Goal: Task Accomplishment & Management: Complete application form

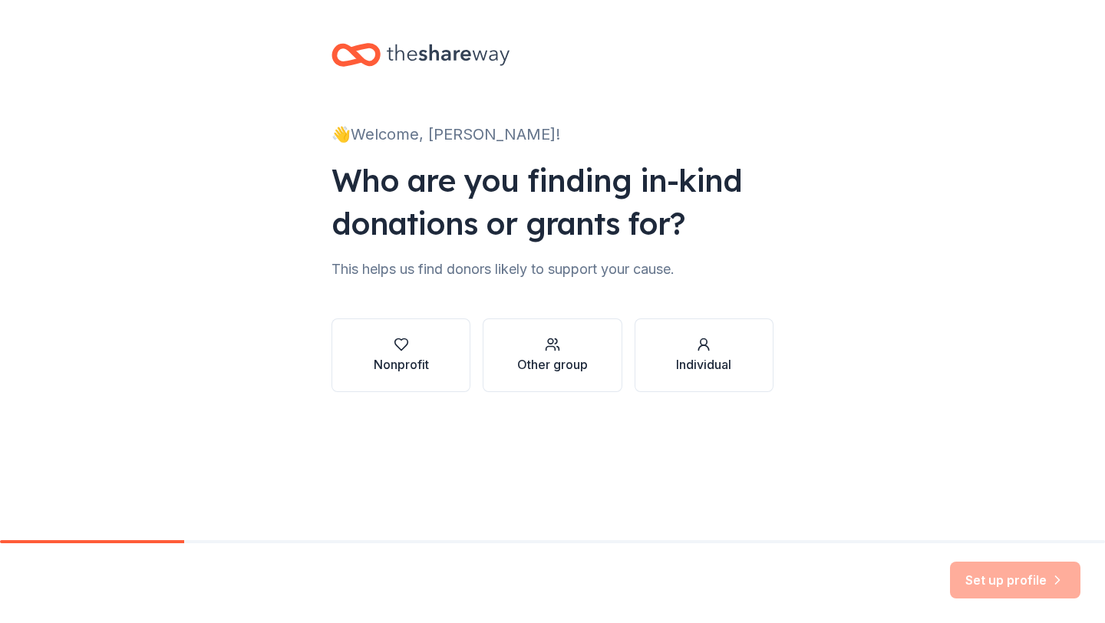
scroll to position [14616, 0]
click at [397, 344] on icon "button" at bounding box center [401, 344] width 15 height 15
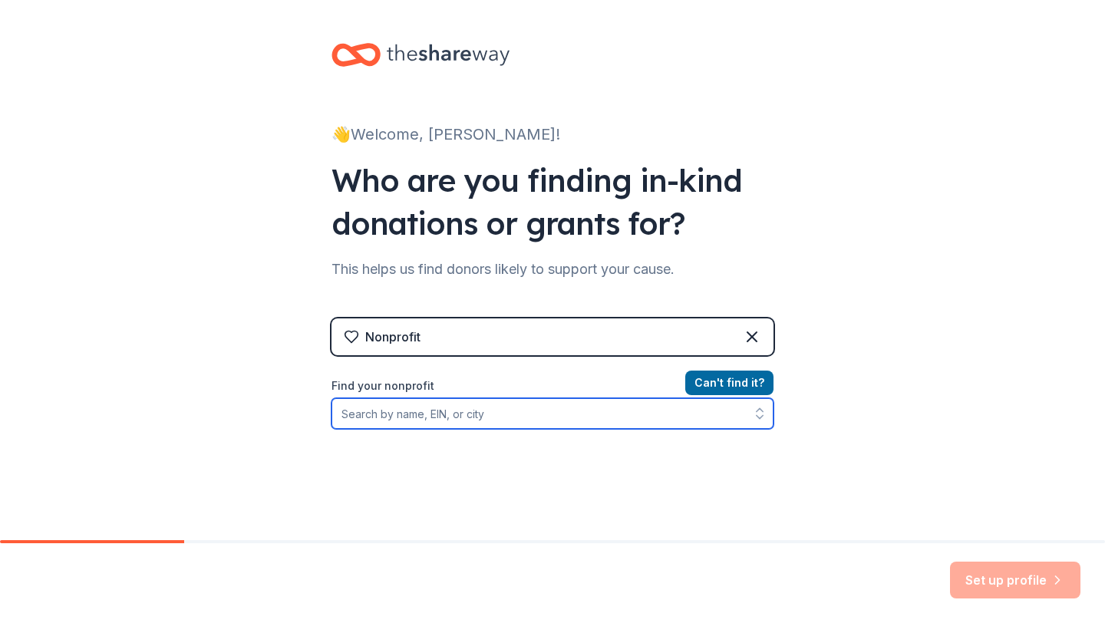
click at [651, 423] on input "Find your nonprofit" at bounding box center [552, 413] width 442 height 31
type input "turning point faith mini"
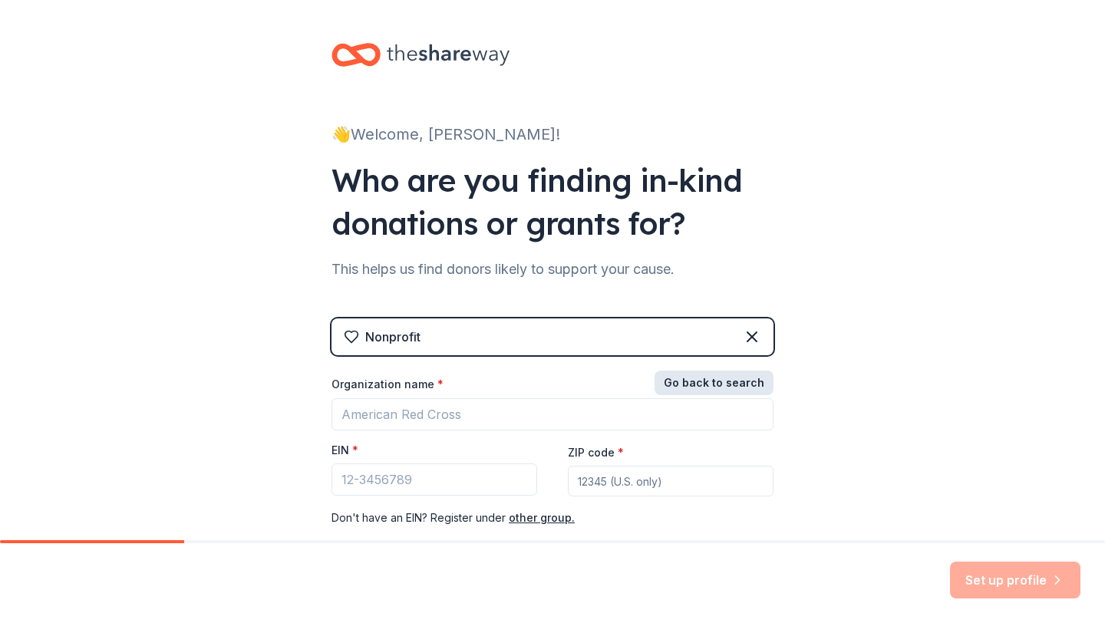
click at [732, 379] on button "Go back to search" at bounding box center [713, 383] width 119 height 25
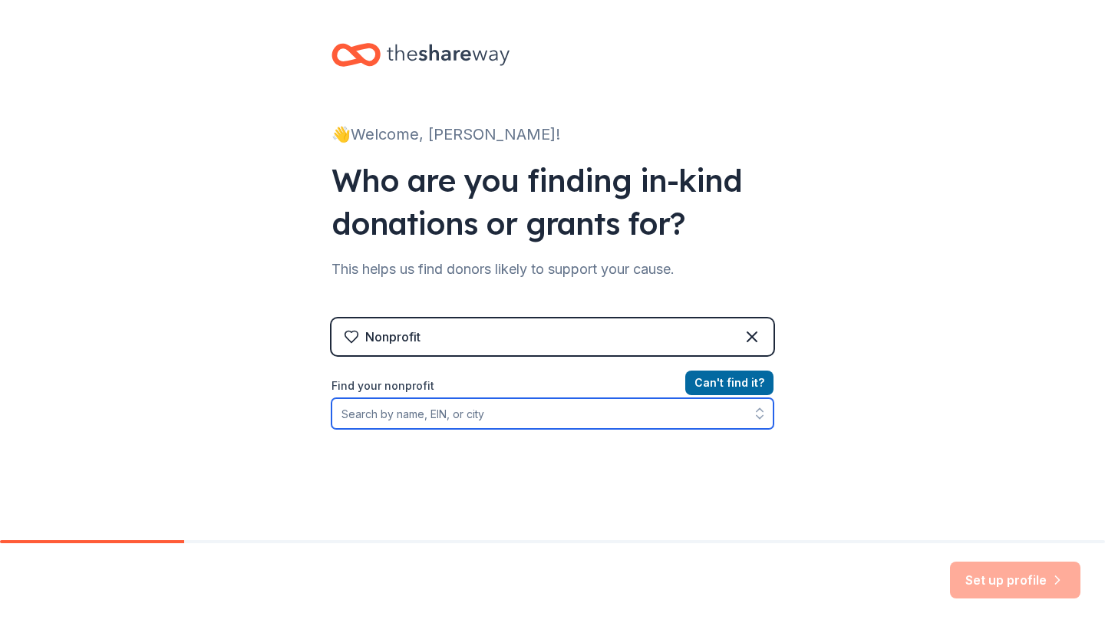
click at [537, 417] on input "Find your nonprofit" at bounding box center [552, 413] width 442 height 31
type input "turning point faith"
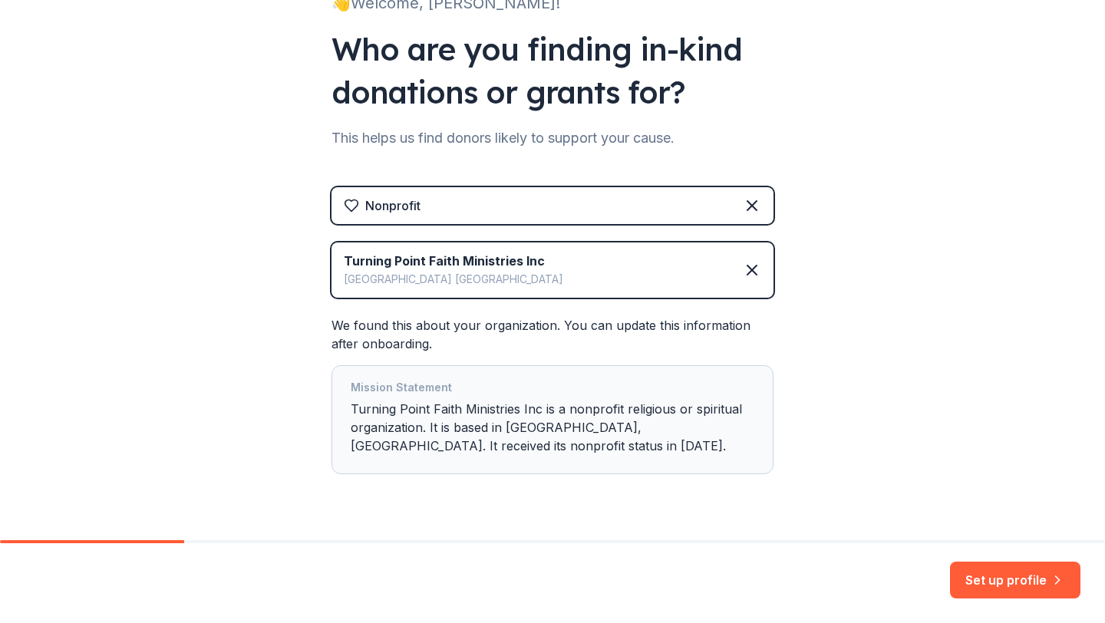
scroll to position [170, 0]
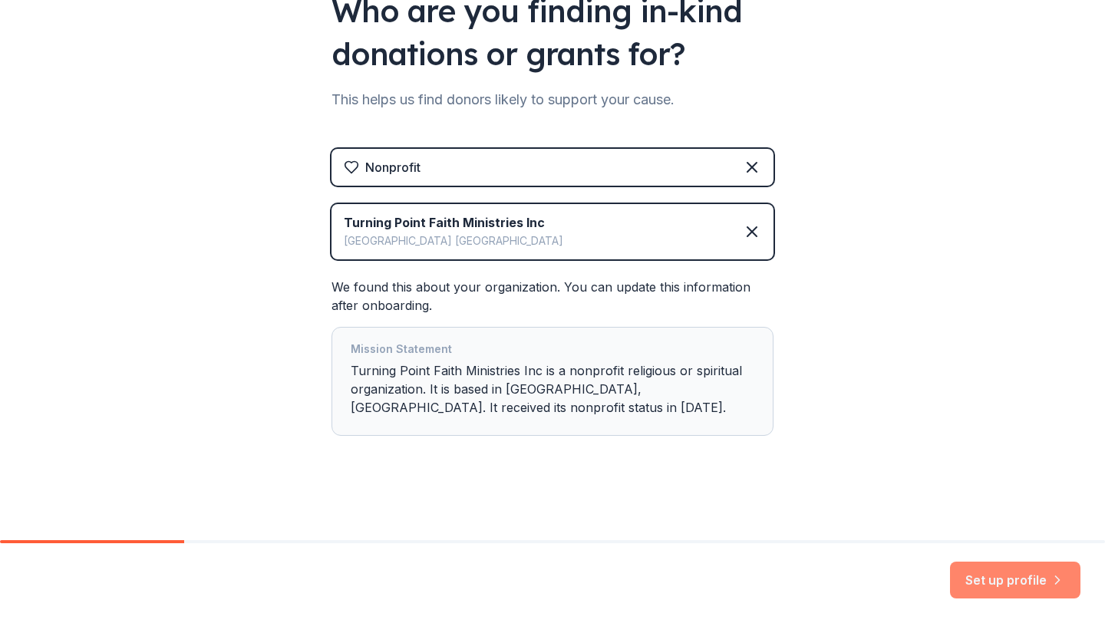
click at [1012, 588] on button "Set up profile" at bounding box center [1015, 580] width 130 height 37
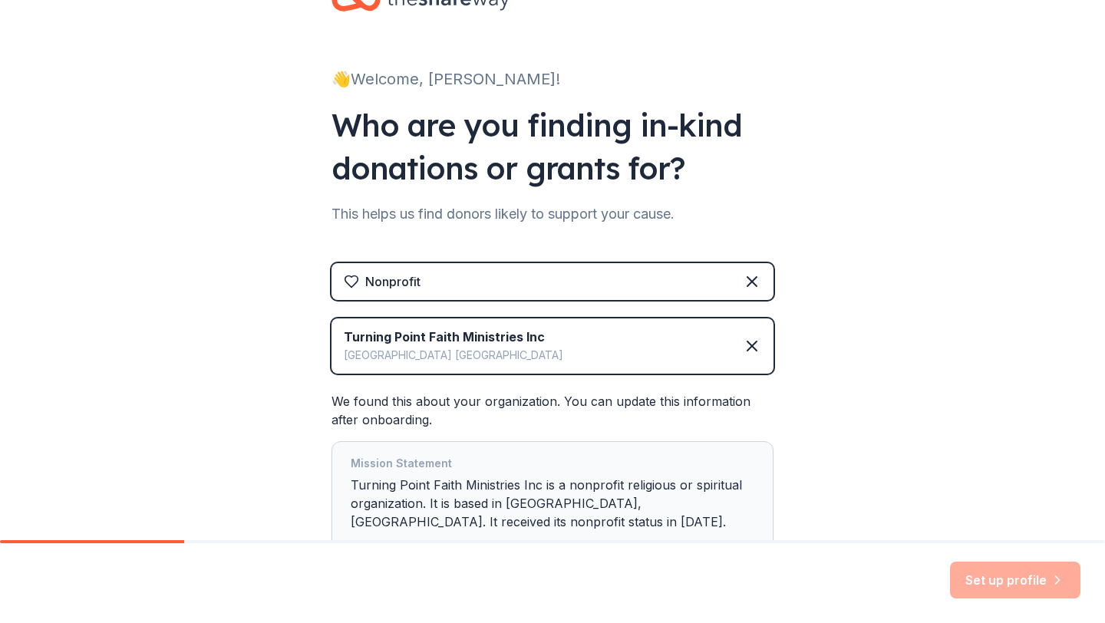
scroll to position [0, 0]
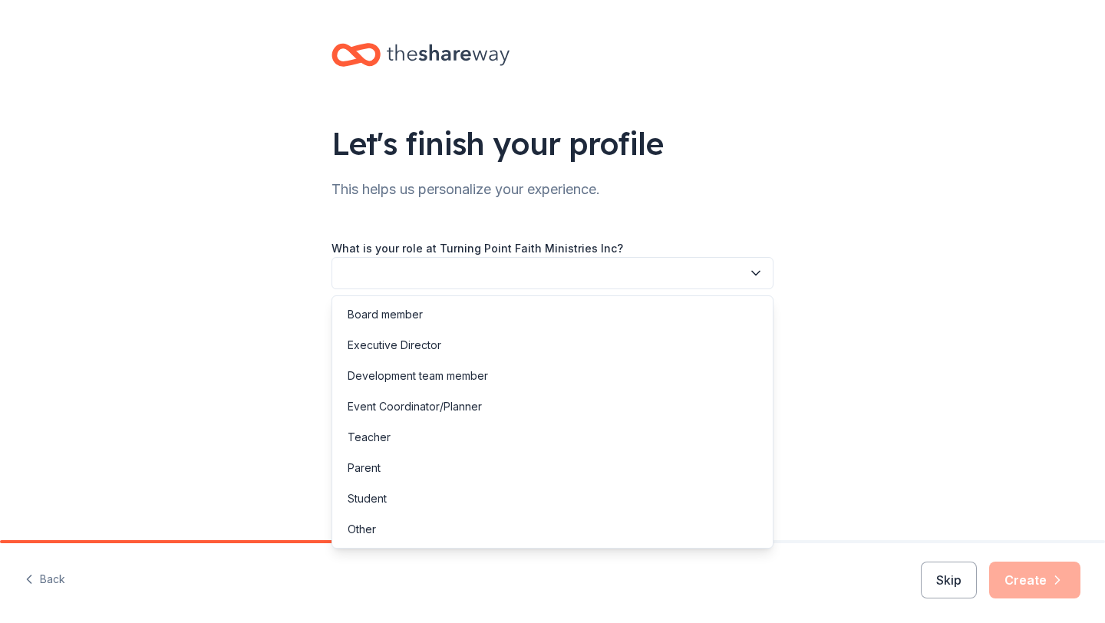
click at [553, 269] on button "button" at bounding box center [552, 273] width 442 height 32
click at [473, 340] on div "Executive Director" at bounding box center [552, 345] width 434 height 31
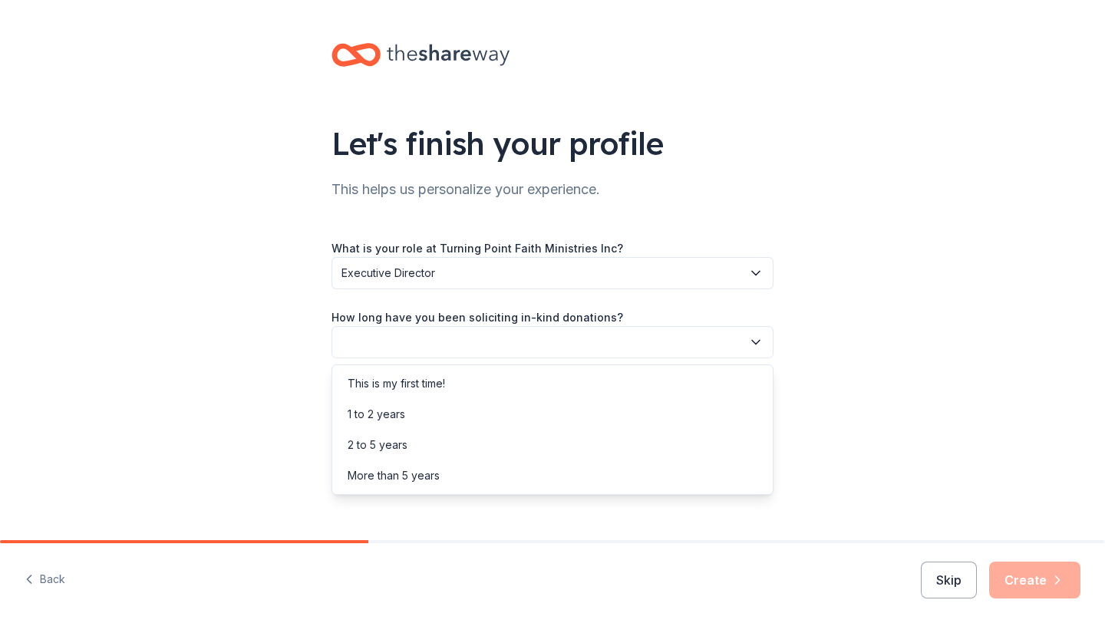
click at [473, 346] on button "button" at bounding box center [552, 342] width 442 height 32
click at [417, 476] on div "More than 5 years" at bounding box center [394, 475] width 92 height 18
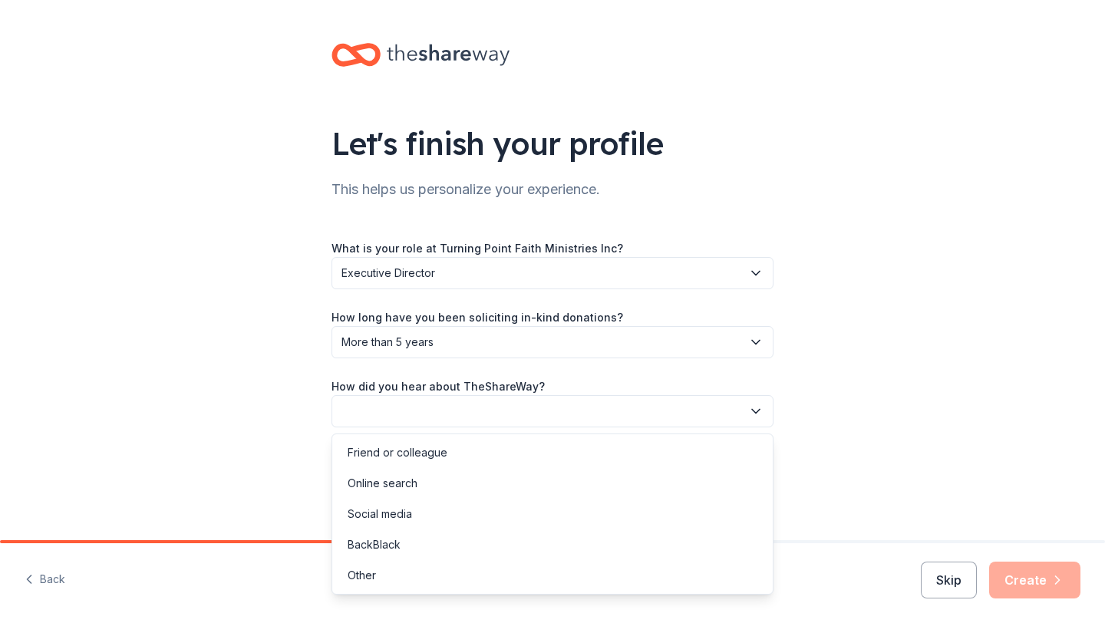
click at [430, 420] on button "button" at bounding box center [552, 411] width 442 height 32
click at [462, 460] on div "Friend or colleague" at bounding box center [552, 452] width 434 height 31
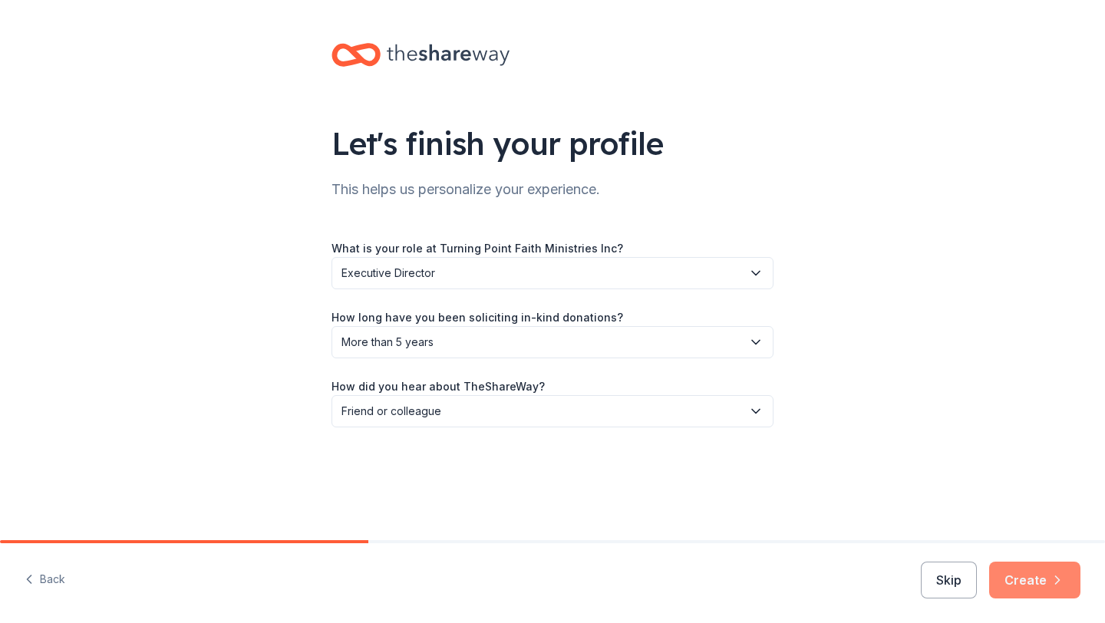
click at [1038, 577] on button "Create" at bounding box center [1034, 580] width 91 height 37
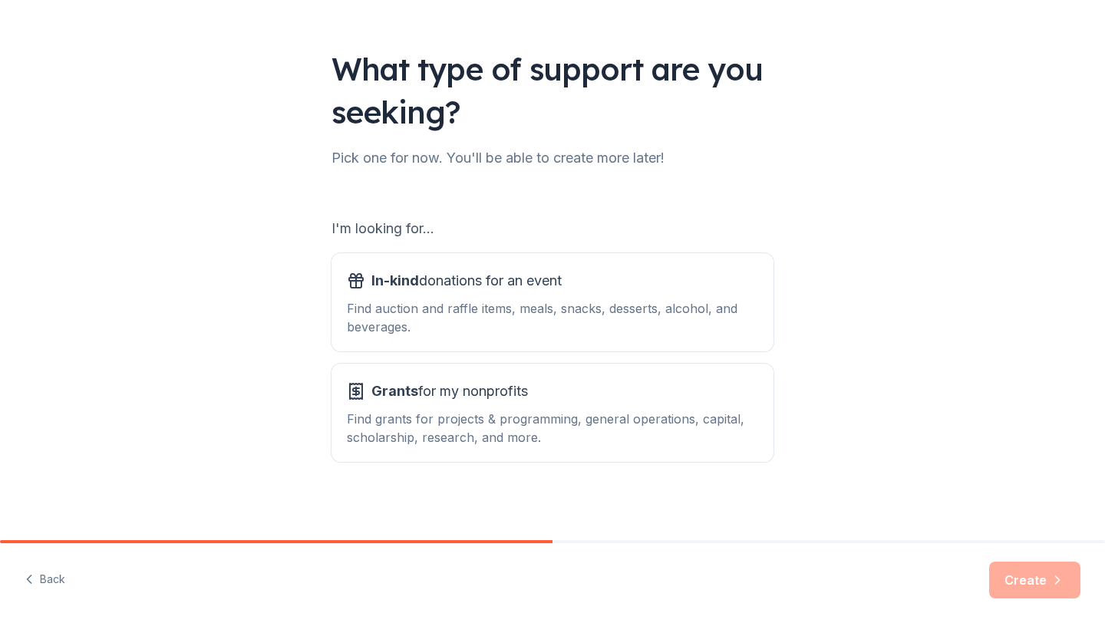
scroll to position [79, 0]
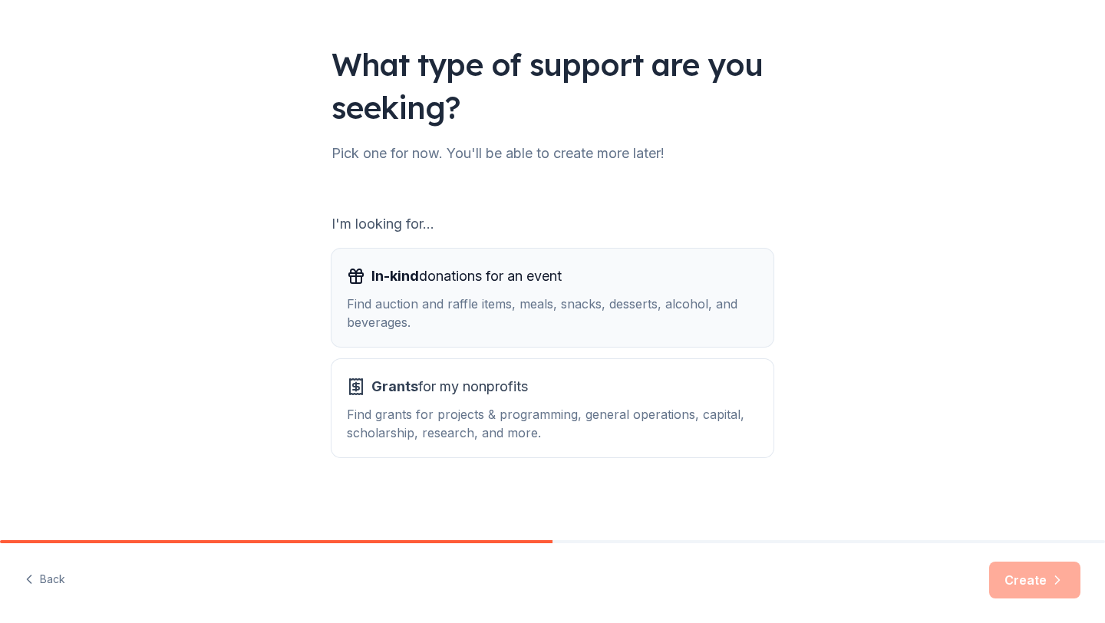
click at [495, 305] on div "Find auction and raffle items, meals, snacks, desserts, alcohol, and beverages." at bounding box center [552, 313] width 411 height 37
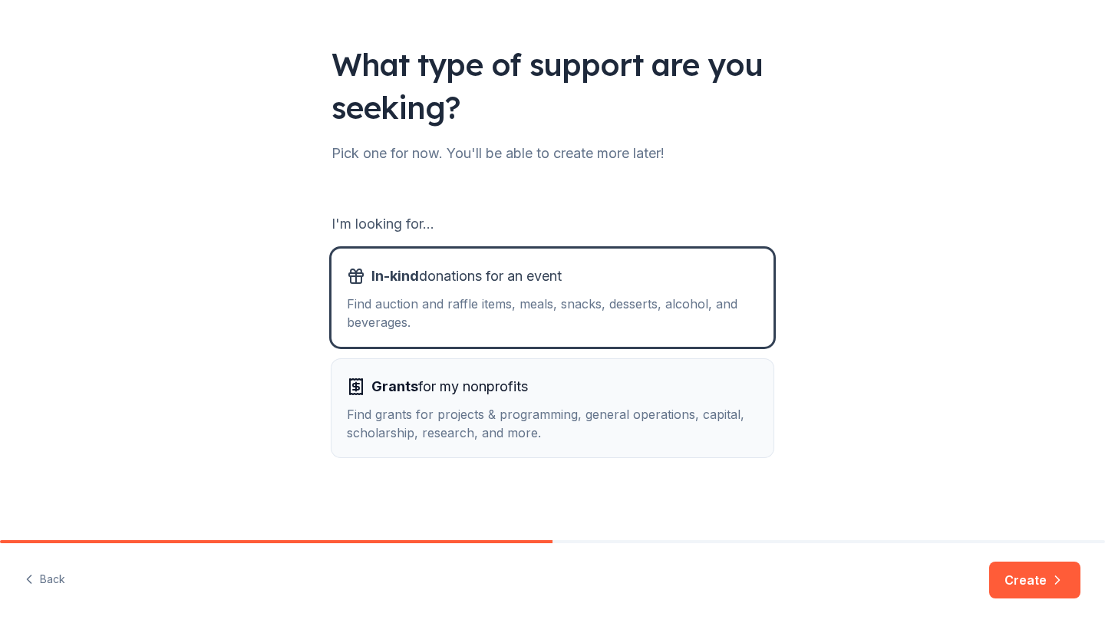
click at [497, 379] on span "Grants for my nonprofits" at bounding box center [449, 386] width 156 height 25
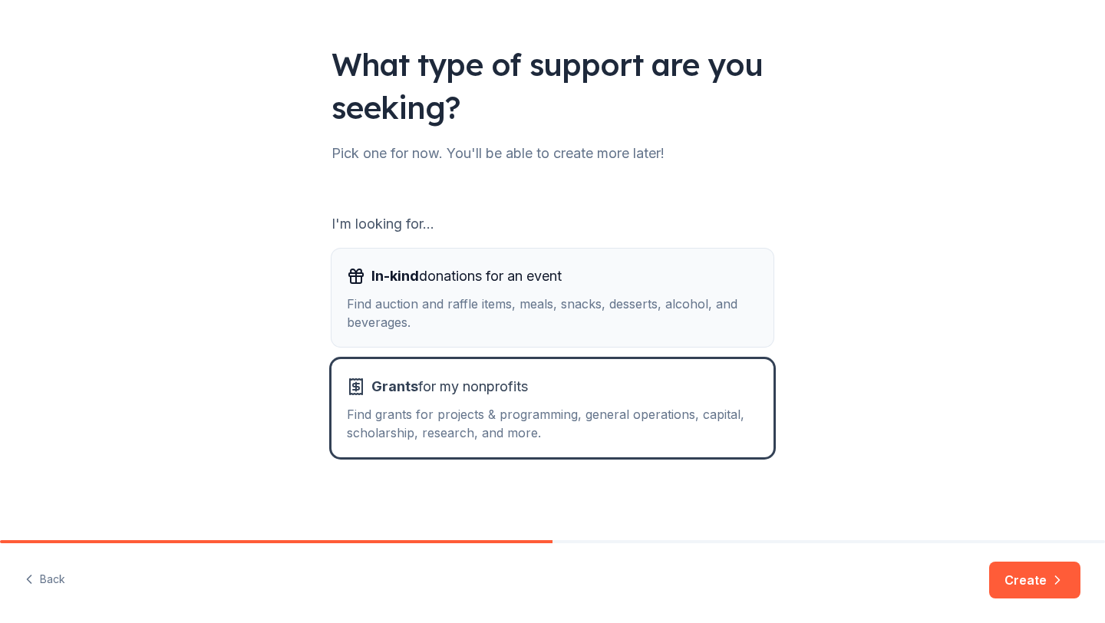
click at [530, 292] on div "In-kind donations for an event Find auction and raffle items, meals, snacks, de…" at bounding box center [552, 298] width 411 height 68
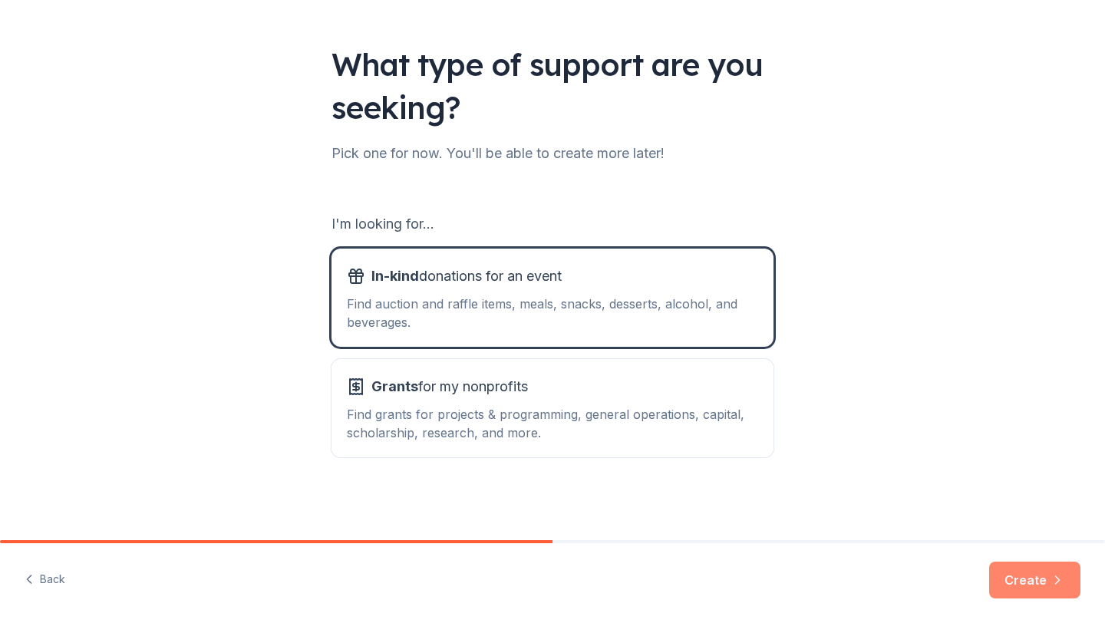
click at [1024, 575] on button "Create" at bounding box center [1034, 580] width 91 height 37
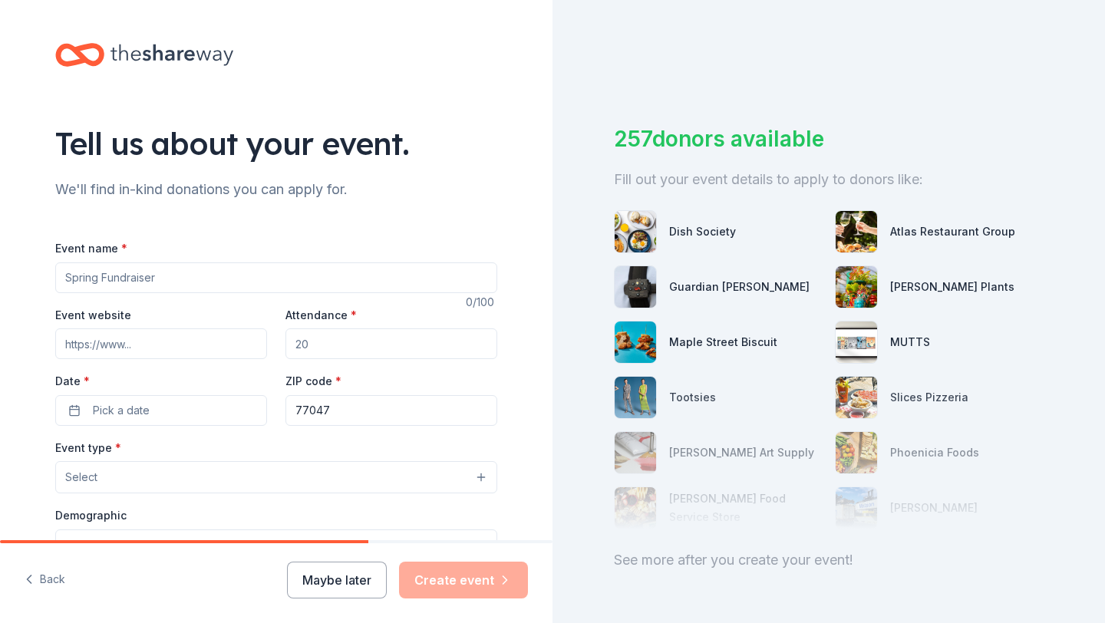
click at [173, 346] on input "Event website" at bounding box center [161, 343] width 212 height 31
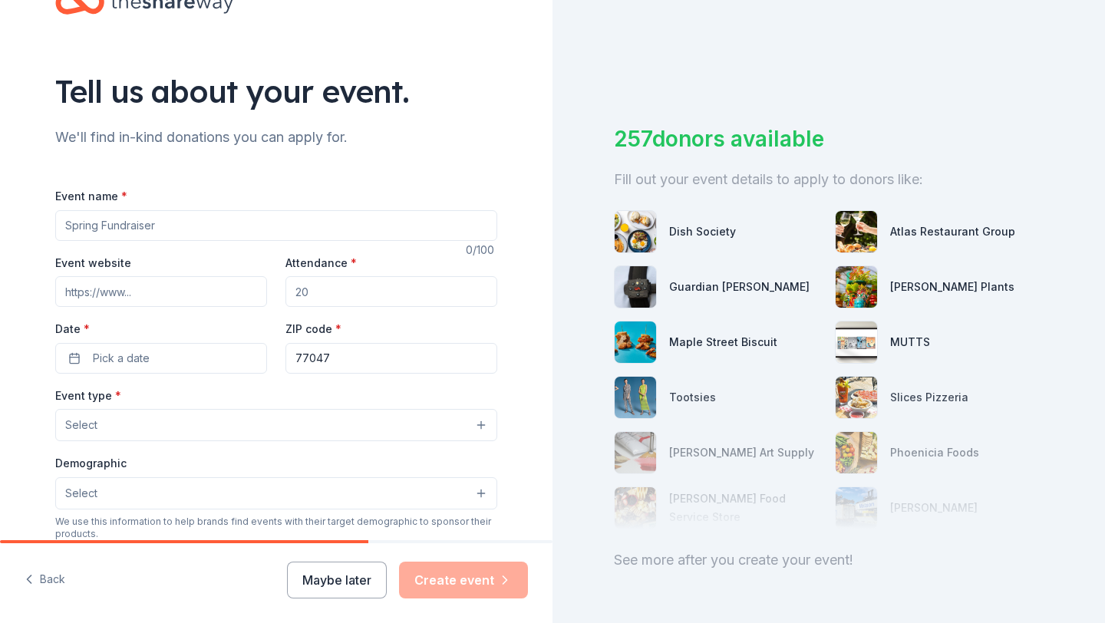
scroll to position [37, 0]
